Goal: Navigation & Orientation: Find specific page/section

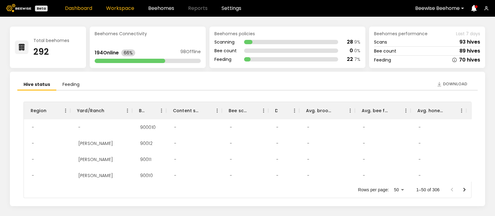
click at [119, 9] on link "Workspace" at bounding box center [120, 8] width 28 height 5
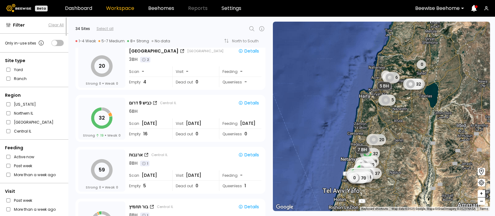
scroll to position [321, 0]
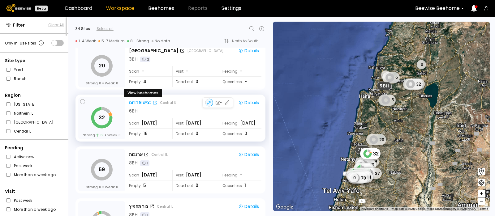
click at [136, 100] on div "כביש 9 דרום" at bounding box center [140, 103] width 22 height 6
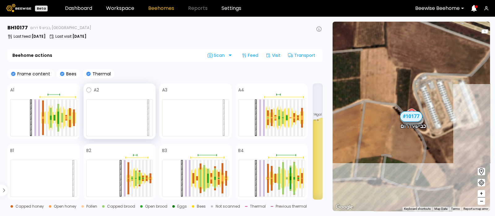
scroll to position [39, 0]
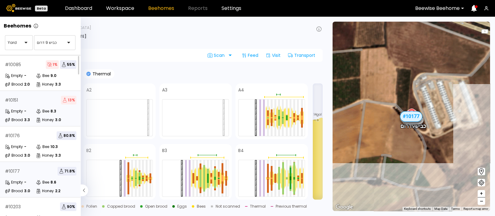
click at [30, 110] on div "Empty -" at bounding box center [20, 111] width 31 height 6
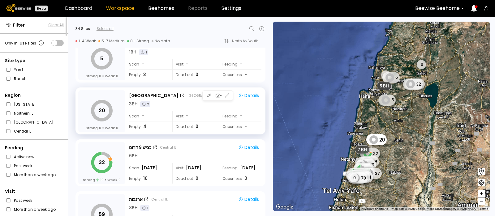
scroll to position [288, 0]
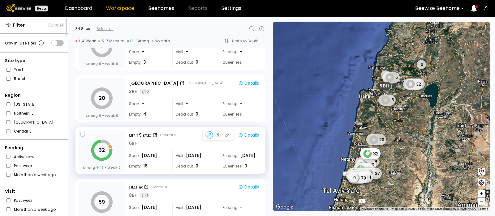
drag, startPoint x: 164, startPoint y: 109, endPoint x: 193, endPoint y: 149, distance: 49.8
click at [193, 149] on div "32 Strong 0 Weak 0 מחקר 2 Northern IL Details 4 BH Scan - Visit - Feeding - Emp…" at bounding box center [168, 132] width 201 height 169
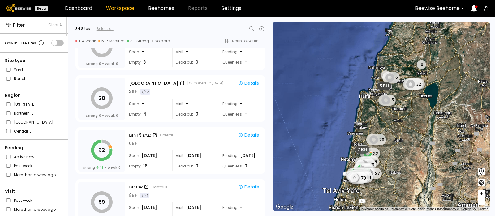
click at [270, 120] on div "← Move left → Move right ↑ Move up ↓ Move down + Zoom in - Zoom out Home Jump l…" at bounding box center [382, 117] width 226 height 200
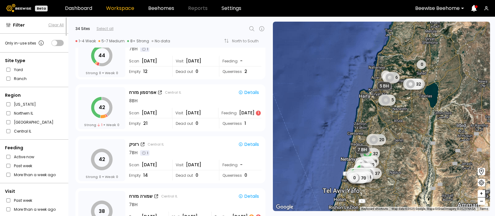
scroll to position [1059, 0]
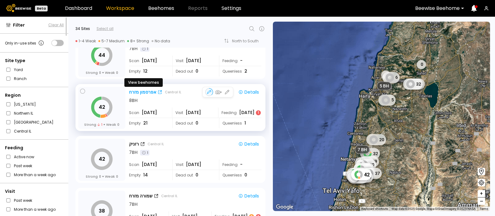
click at [135, 91] on div "אפרסמון מזרח" at bounding box center [142, 92] width 27 height 6
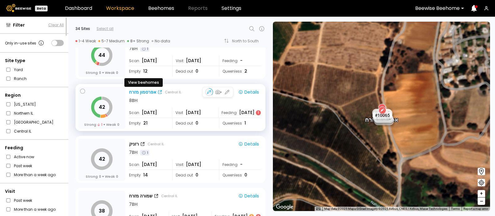
click at [133, 90] on div "אפרסמון מזרח" at bounding box center [142, 92] width 27 height 6
click at [269, 130] on div "← Move left → Move right ↑ Move up ↓ Move down + Zoom in - Zoom out Home Jump l…" at bounding box center [382, 117] width 226 height 200
click at [141, 91] on div "אפרסמון מזרח" at bounding box center [142, 92] width 27 height 6
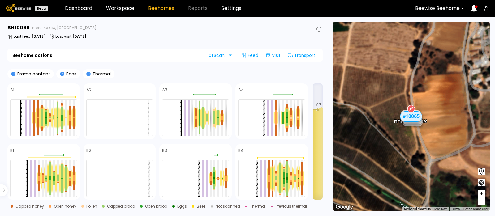
scroll to position [110, 0]
